Goal: Task Accomplishment & Management: Manage account settings

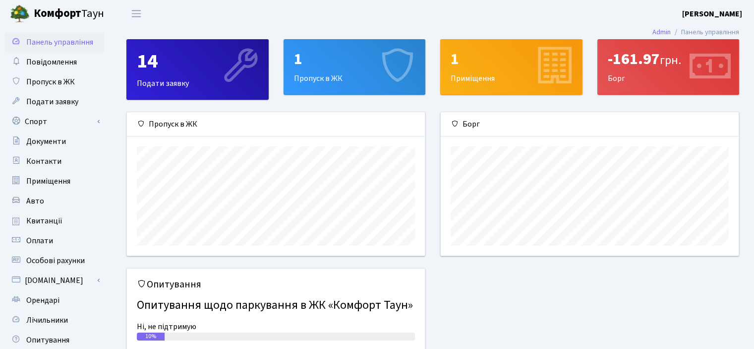
scroll to position [143, 298]
click at [36, 80] on span "Пропуск в ЖК" at bounding box center [50, 81] width 49 height 11
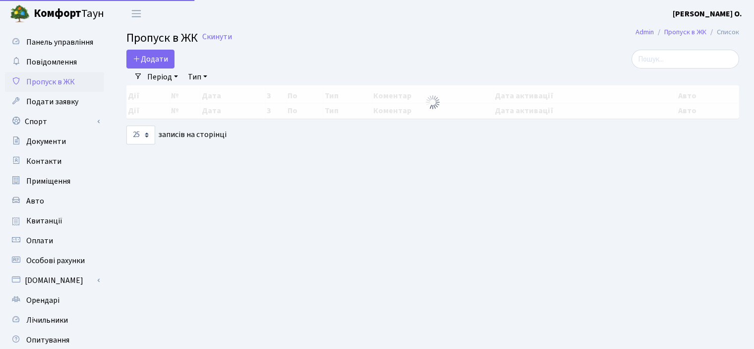
select select "25"
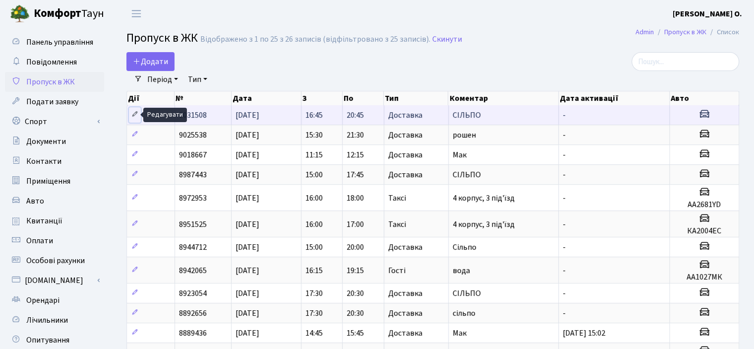
click at [138, 110] on link at bounding box center [135, 114] width 12 height 15
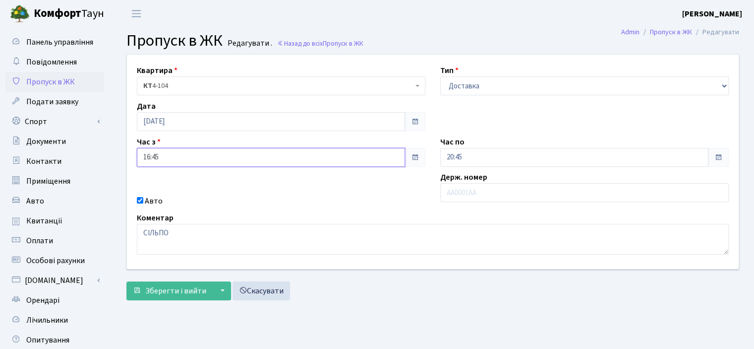
click at [246, 157] on input "16:45" at bounding box center [271, 157] width 268 height 19
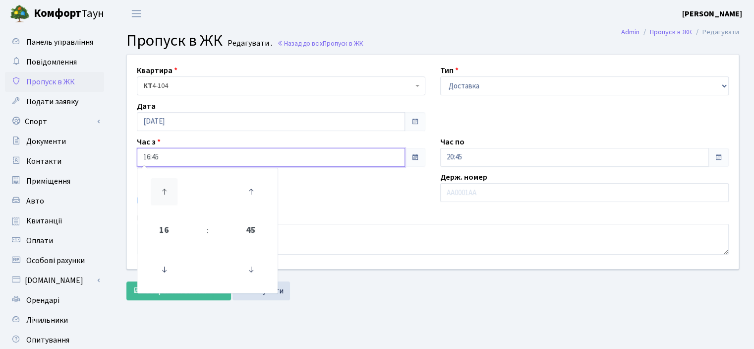
click at [163, 187] on icon at bounding box center [164, 191] width 27 height 27
click at [246, 187] on icon at bounding box center [251, 191] width 27 height 27
click at [166, 266] on icon at bounding box center [164, 269] width 27 height 27
type input "18:00"
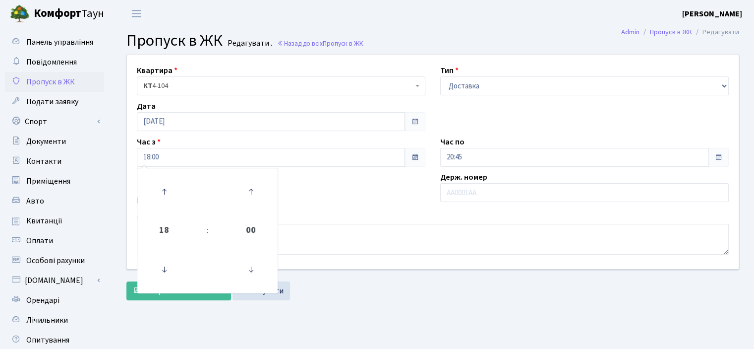
click at [389, 192] on div "Квартира <b>КТ</b>&nbsp;&nbsp;&nbsp;&nbsp;4-104 КТ 4-104 Тип - Доставка Таксі Г…" at bounding box center [432, 162] width 627 height 214
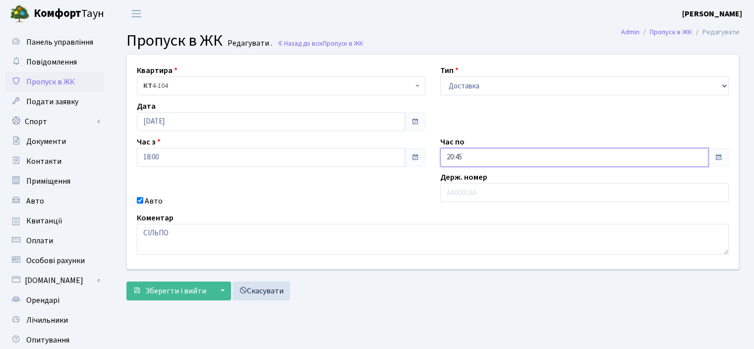
click at [489, 155] on input "20:45" at bounding box center [574, 157] width 268 height 19
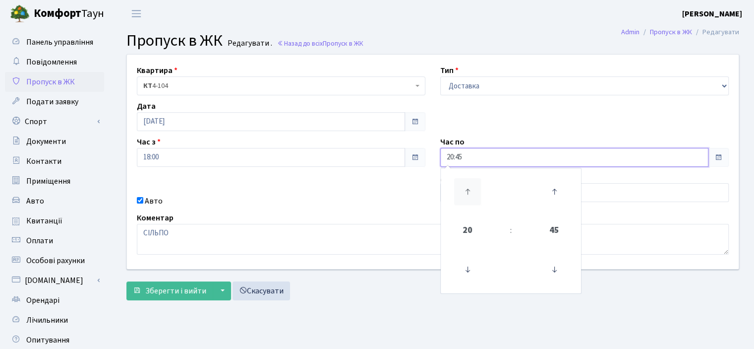
click at [465, 191] on icon at bounding box center [467, 191] width 27 height 27
click at [467, 267] on icon at bounding box center [467, 269] width 27 height 27
type input "21:45"
click at [333, 182] on div "Квартира <b>КТ</b>&nbsp;&nbsp;&nbsp;&nbsp;4-104 КТ 4-104 Тип - Доставка Таксі Г…" at bounding box center [432, 162] width 627 height 214
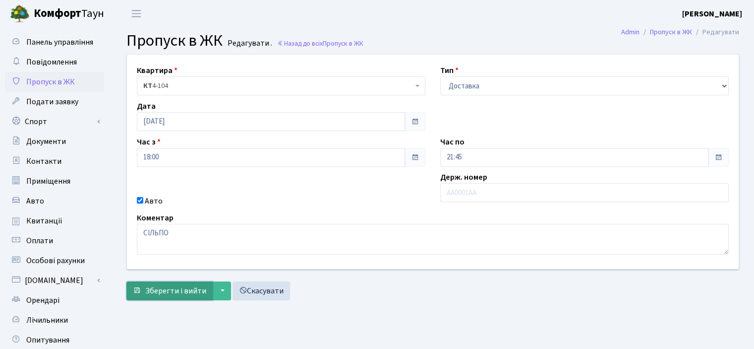
click at [169, 291] on span "Зберегти і вийти" at bounding box center [175, 290] width 61 height 11
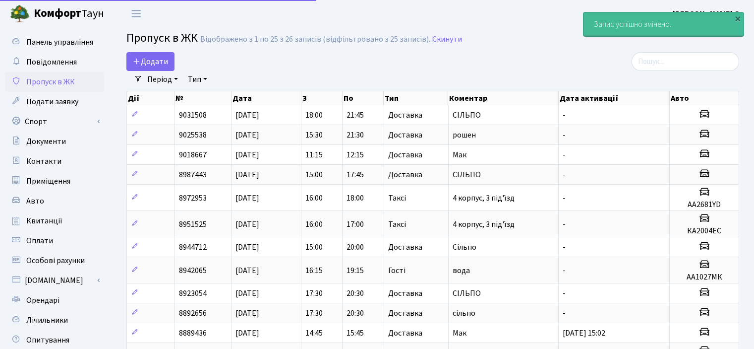
select select "25"
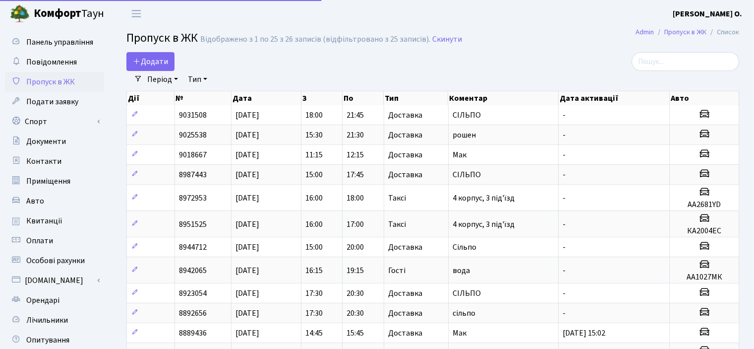
select select "25"
